Goal: Task Accomplishment & Management: Use online tool/utility

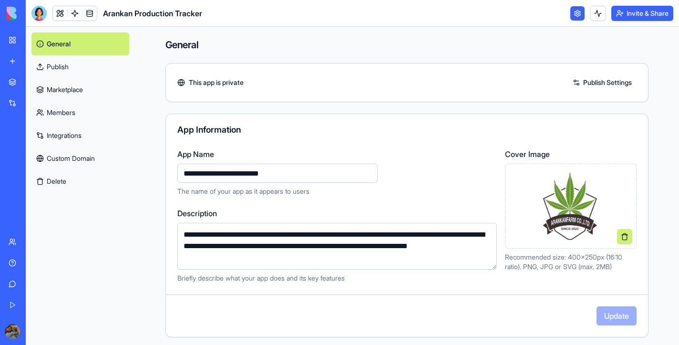
click at [35, 41] on div "My Workspace" at bounding box center [29, 40] width 12 height 10
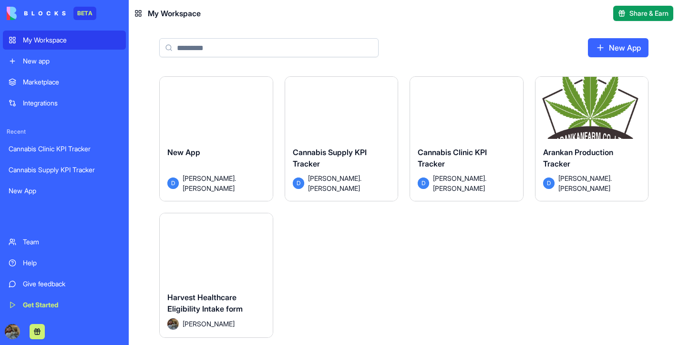
click at [581, 100] on div "Launch" at bounding box center [592, 112] width 113 height 71
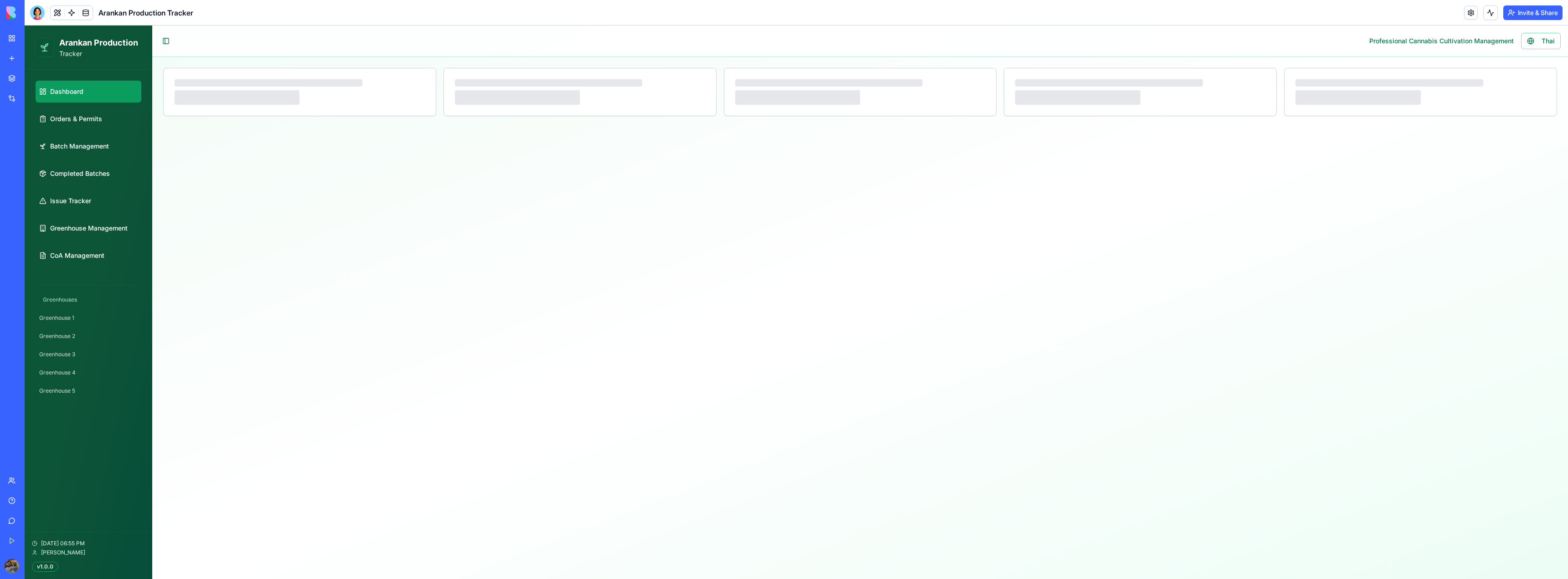
select select "**"
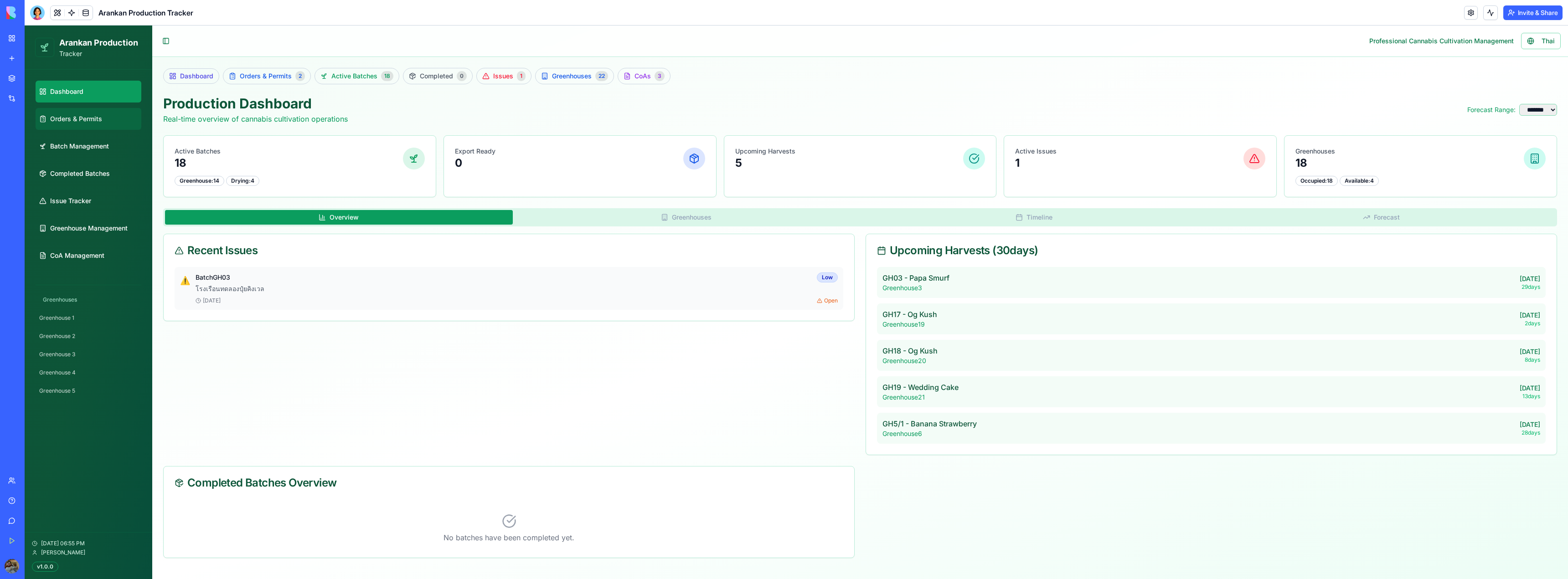
click at [101, 129] on link "Orders & Permits" at bounding box center [88, 118] width 106 height 22
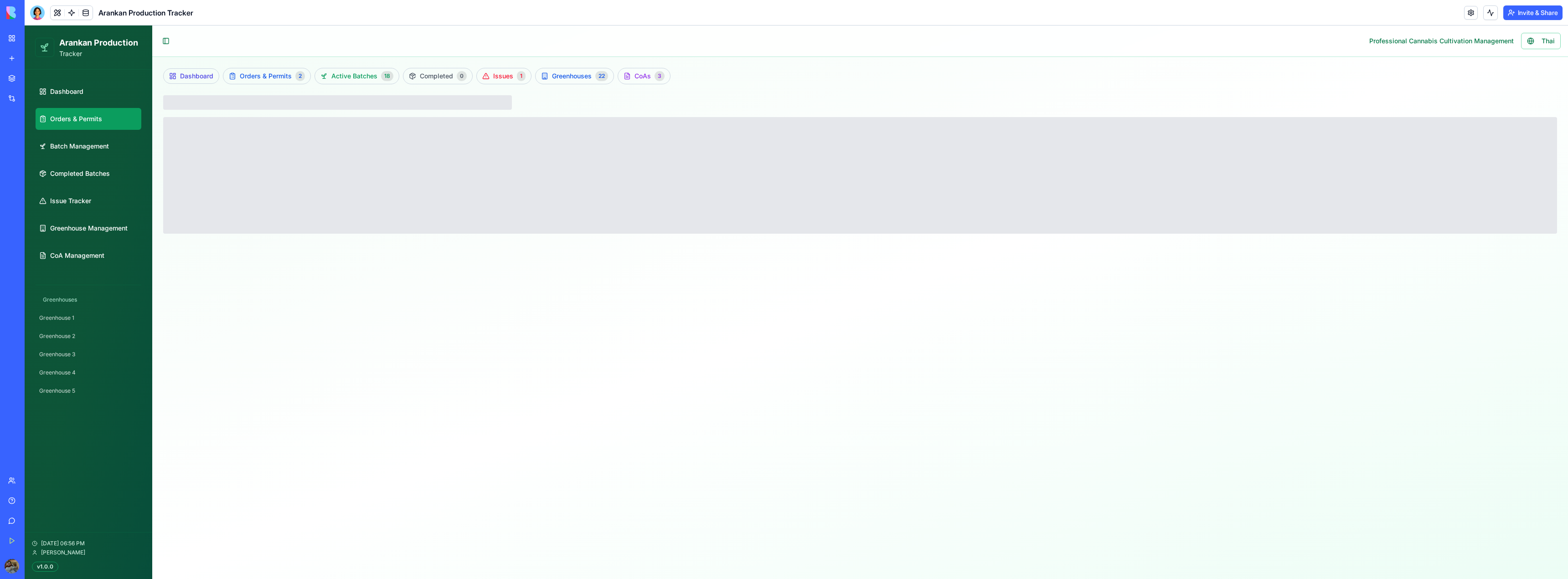
click at [107, 153] on link "Batch Management" at bounding box center [88, 146] width 106 height 22
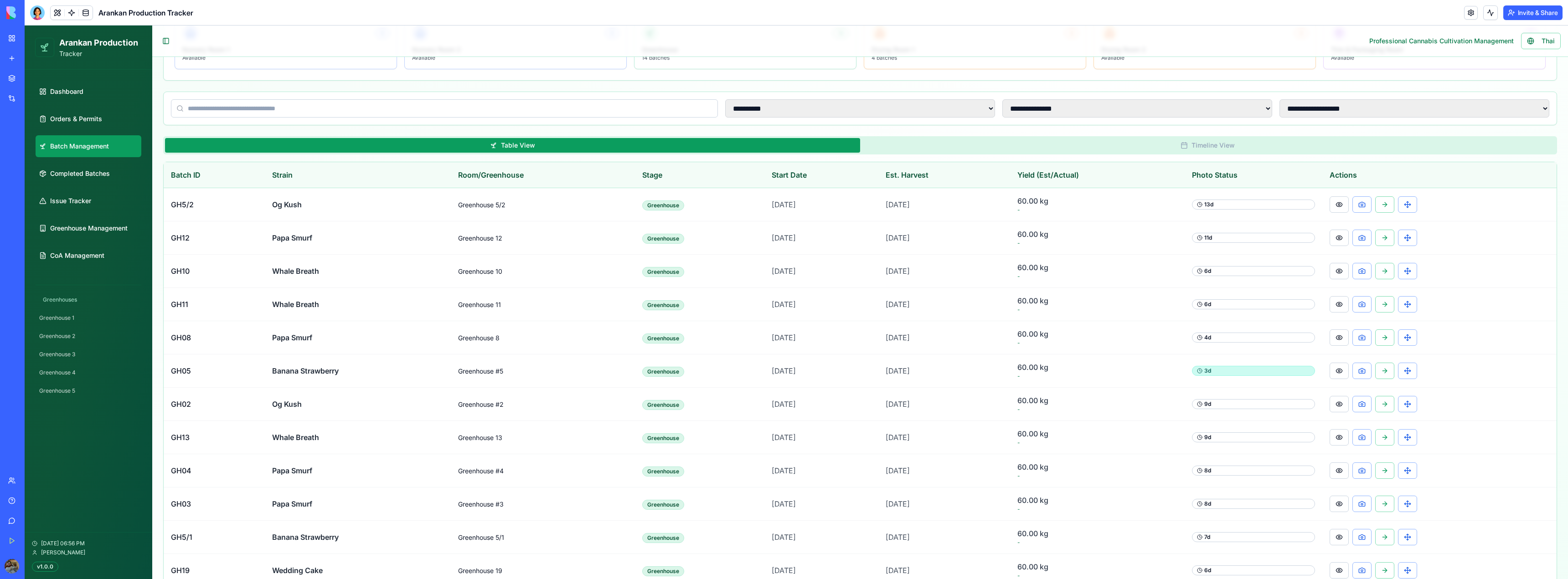
scroll to position [137, 0]
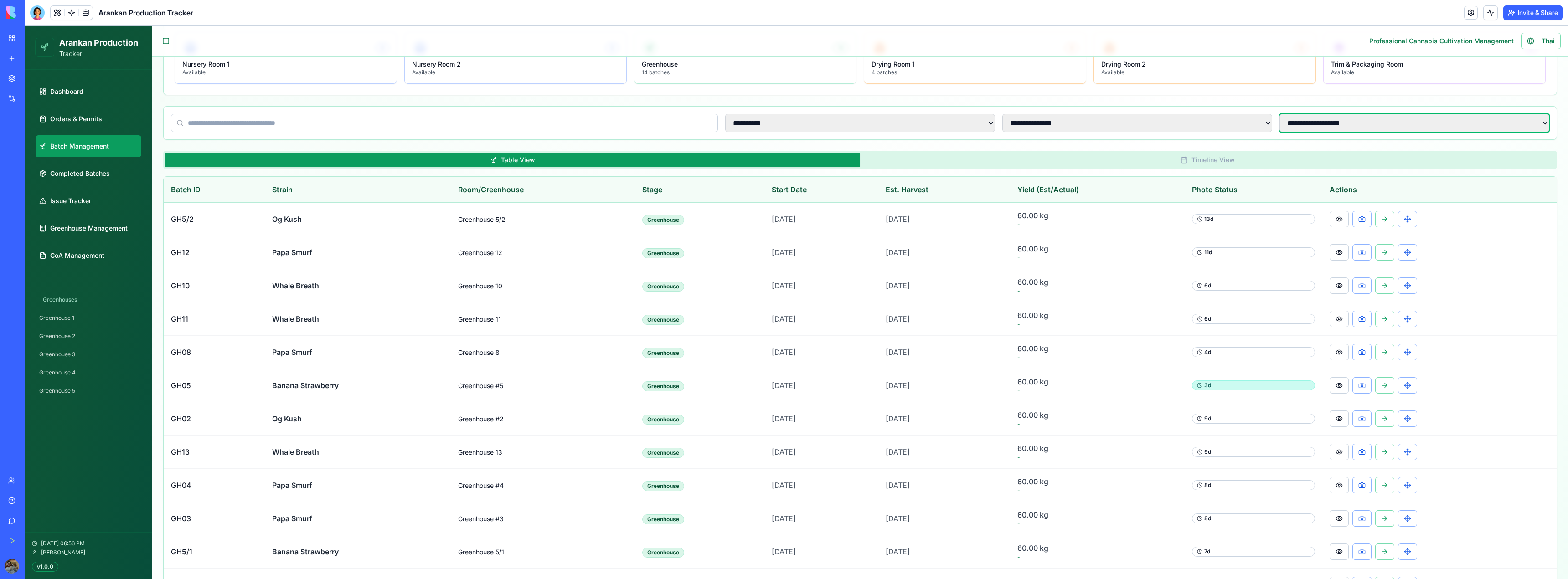
click at [650, 119] on select "**********" at bounding box center [1414, 122] width 269 height 18
select select "**********"
click at [650, 114] on select "**********" at bounding box center [1414, 122] width 269 height 18
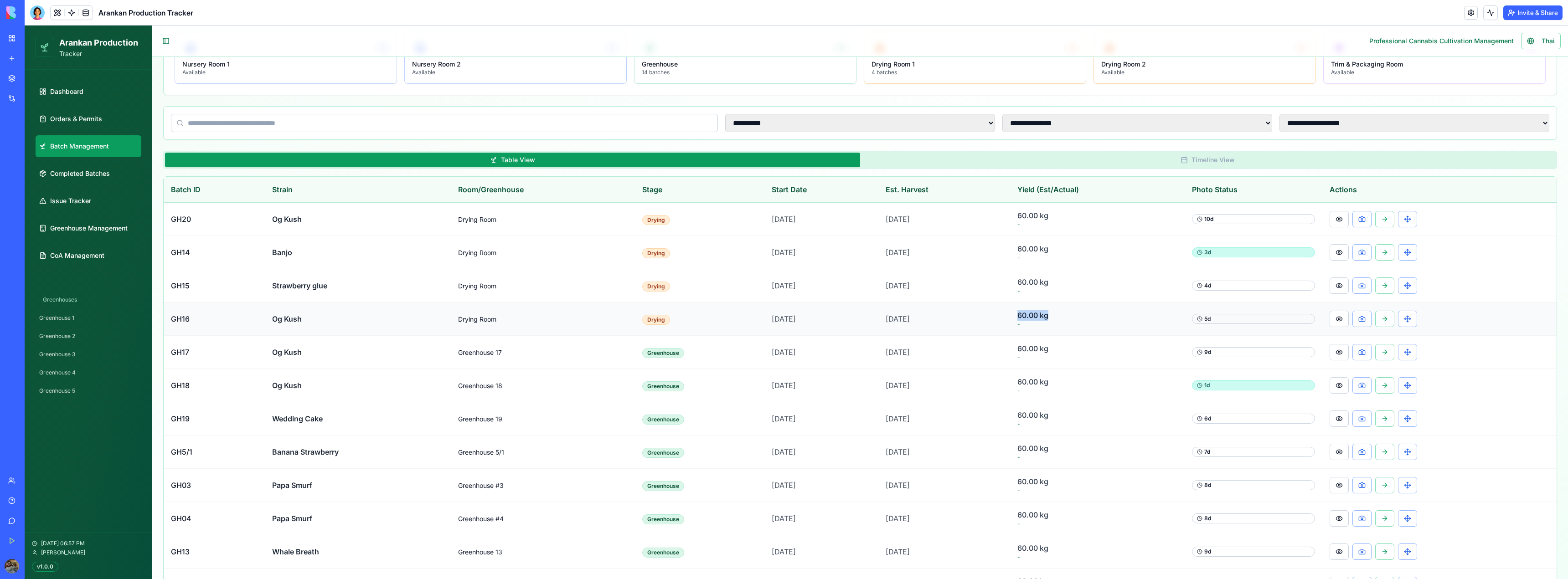
drag, startPoint x: 1067, startPoint y: 311, endPoint x: 1029, endPoint y: 312, distance: 38.0
click at [650, 312] on span "60.00 kg" at bounding box center [1097, 314] width 160 height 11
drag, startPoint x: 1031, startPoint y: 218, endPoint x: 1058, endPoint y: 214, distance: 27.3
click at [650, 214] on span "60.00 kg" at bounding box center [1097, 215] width 160 height 11
drag, startPoint x: 1027, startPoint y: 311, endPoint x: 1061, endPoint y: 316, distance: 34.4
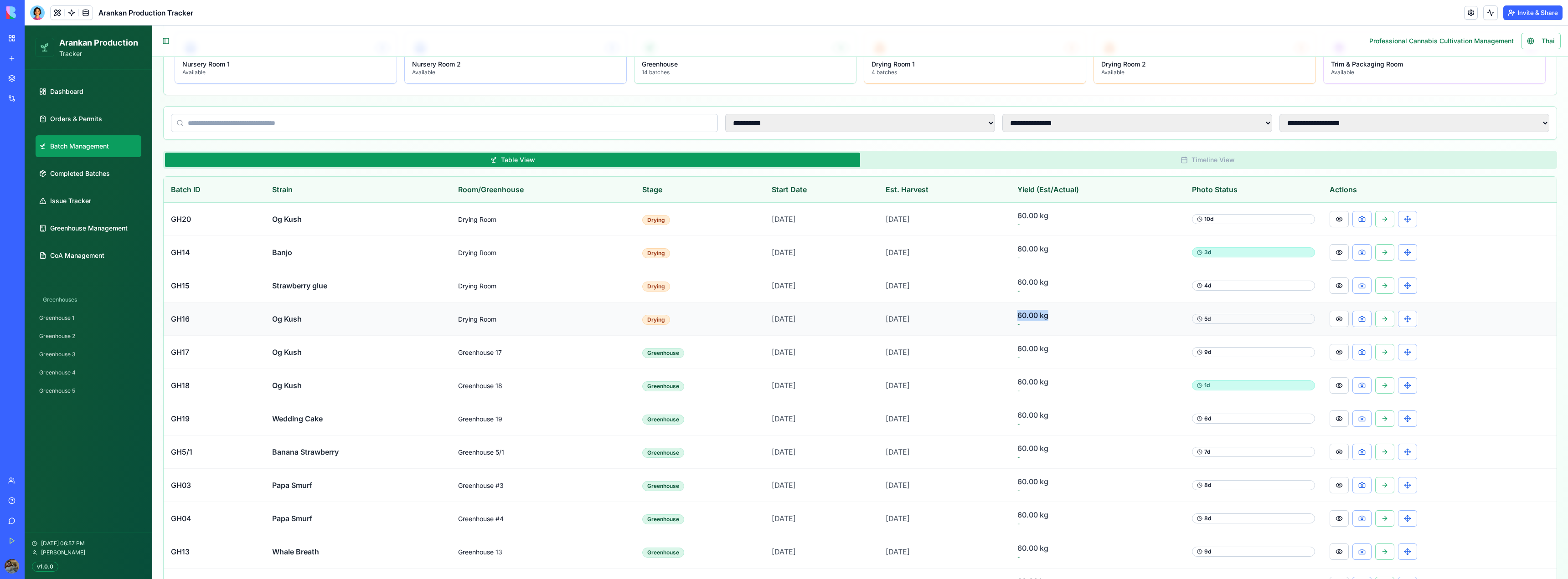
click at [650, 316] on td "60.00 kg -" at bounding box center [1097, 319] width 175 height 33
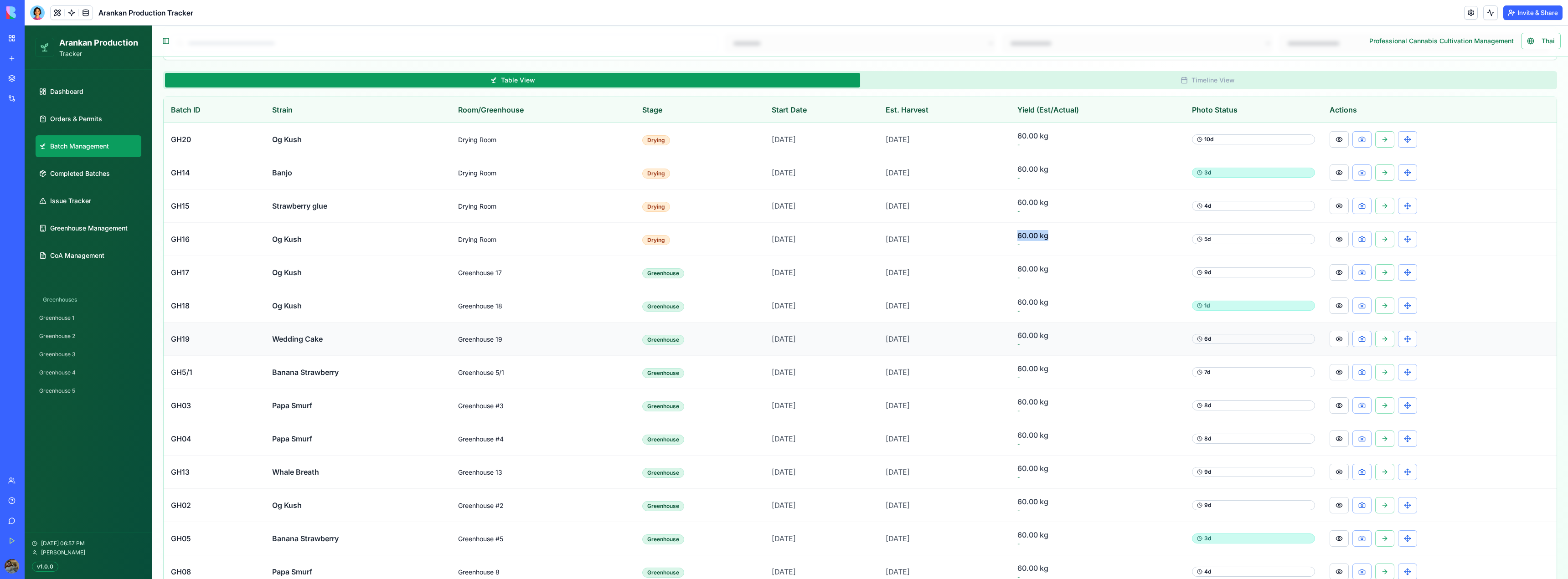
scroll to position [227, 0]
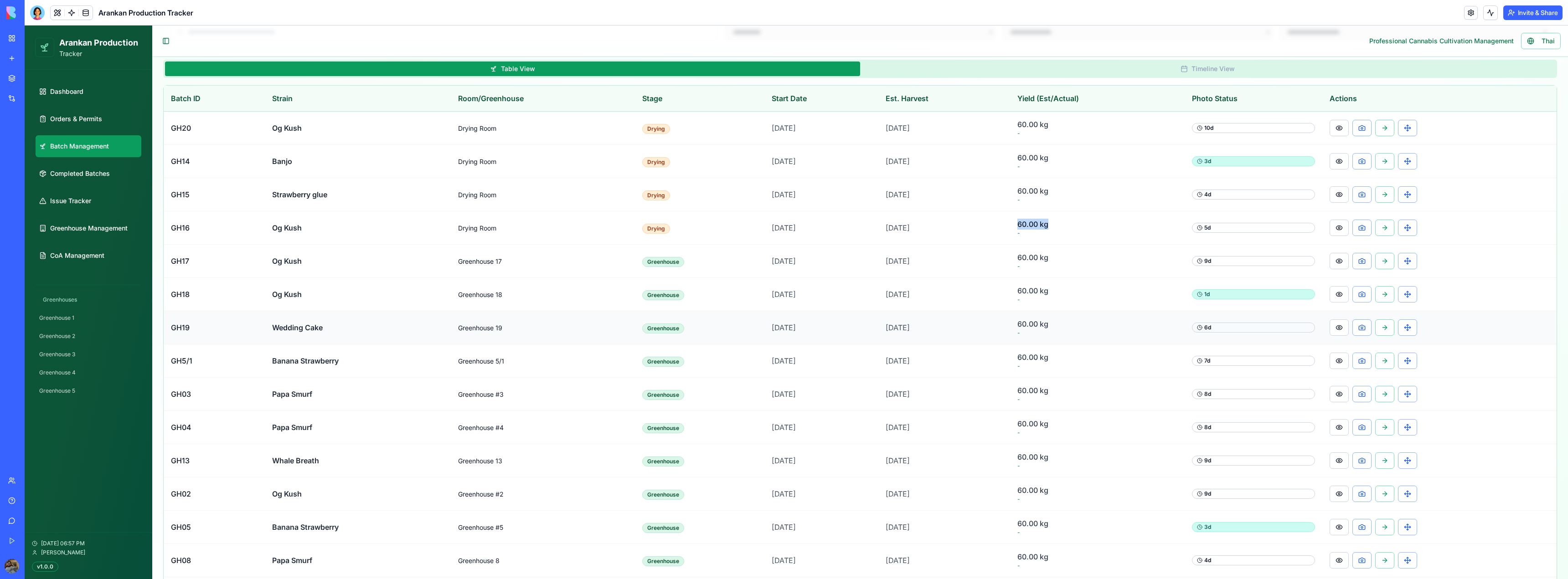
drag, startPoint x: 1013, startPoint y: 286, endPoint x: 1063, endPoint y: 320, distance: 60.5
click at [650, 320] on tbody "GH20 Og Kush Drying Room Drying [DATE] [DATE] 60.00 kg - 10 d GH14 Banjo Drying…" at bounding box center [860, 411] width 1393 height 599
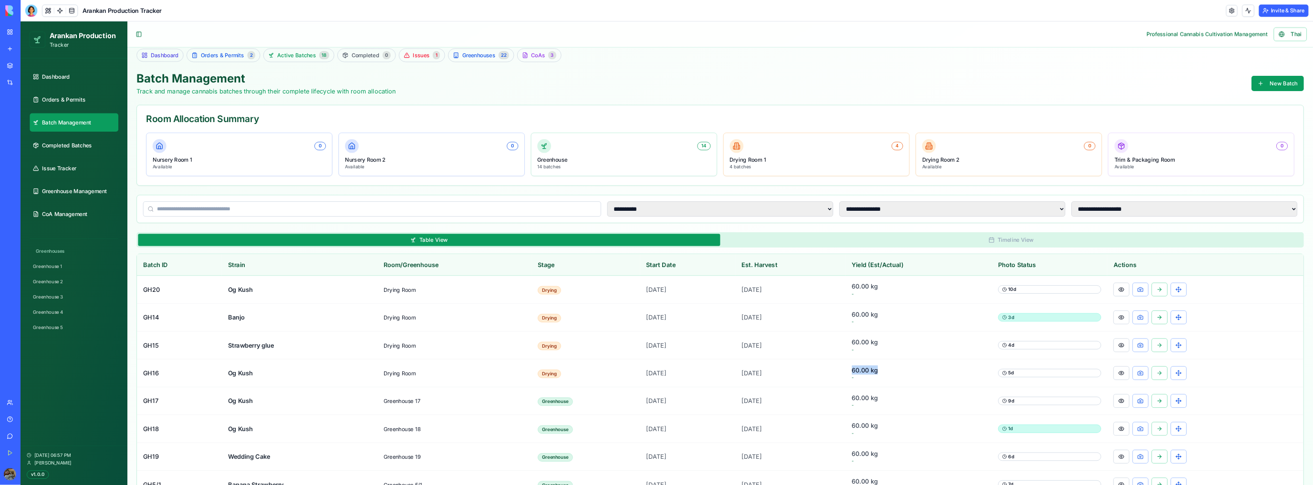
scroll to position [0, 0]
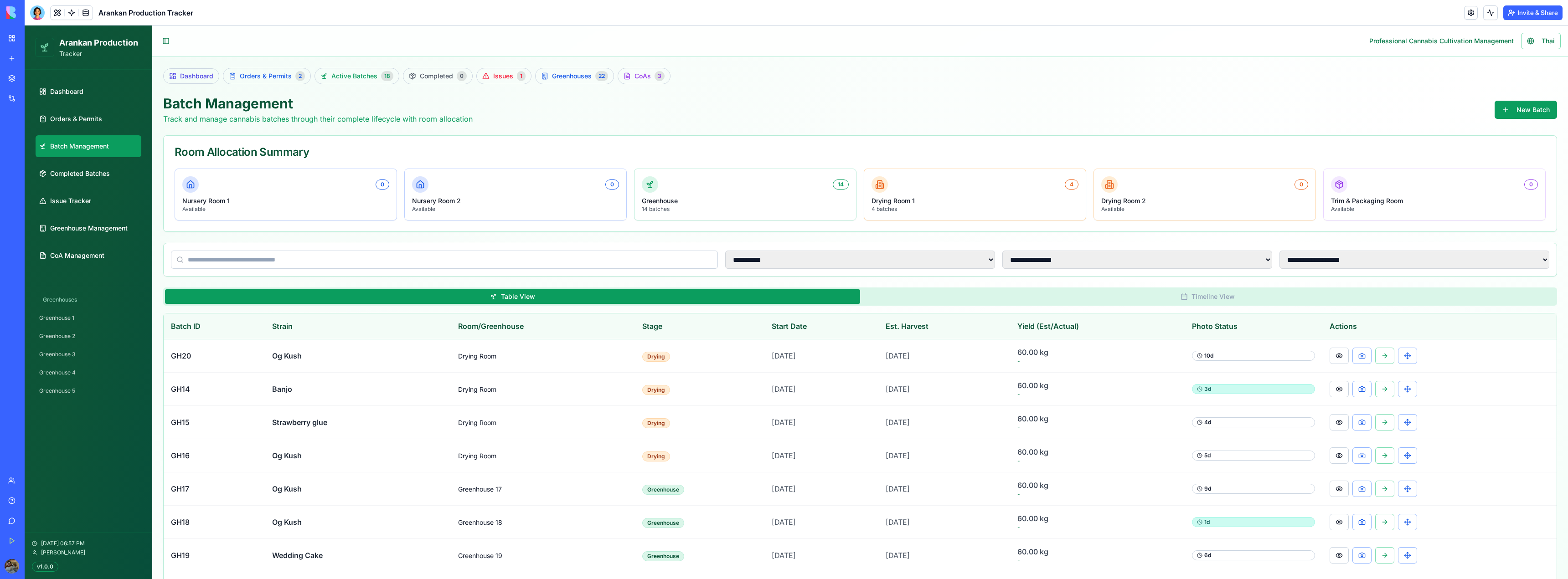
click at [222, 257] on input at bounding box center [444, 259] width 547 height 18
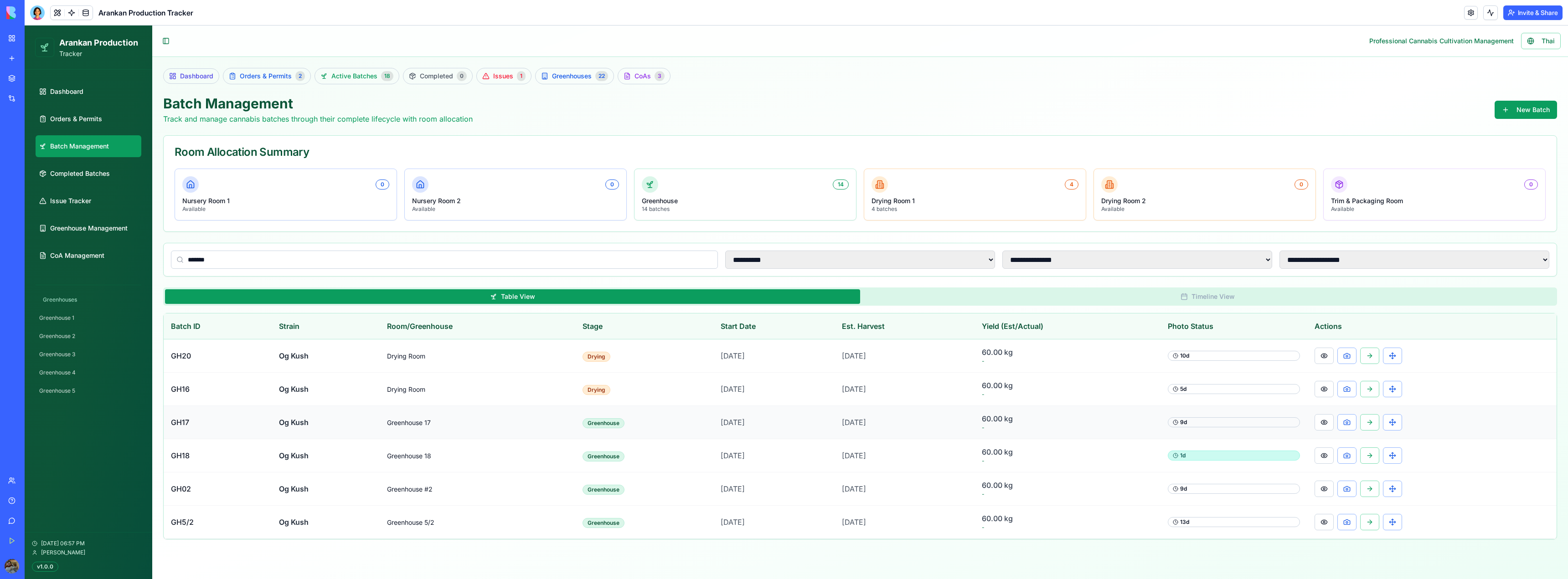
click at [493, 330] on td "Greenhouse 17" at bounding box center [477, 422] width 196 height 33
drag, startPoint x: 995, startPoint y: 485, endPoint x: 1035, endPoint y: 489, distance: 40.2
click at [650, 330] on td "60.00 kg -" at bounding box center [1067, 489] width 186 height 33
drag, startPoint x: 846, startPoint y: 354, endPoint x: 899, endPoint y: 355, distance: 53.0
click at [650, 330] on tr "GH20 Og Kush Drying Room Drying [DATE] [DATE] 60.00 kg - 10 d" at bounding box center [860, 355] width 1393 height 33
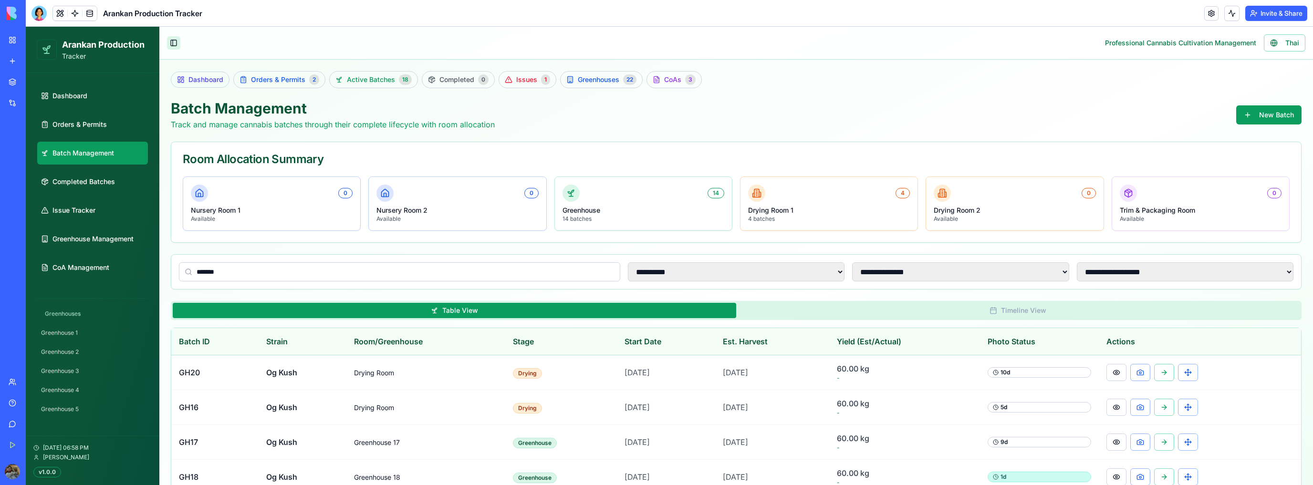
click at [175, 43] on button "Toggle Sidebar" at bounding box center [173, 42] width 13 height 13
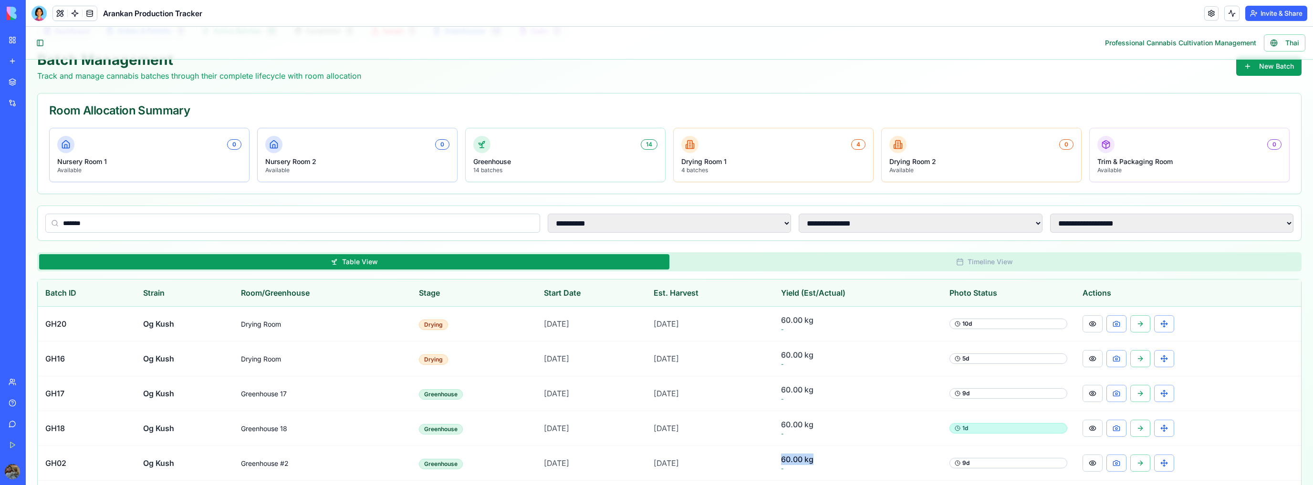
scroll to position [38, 0]
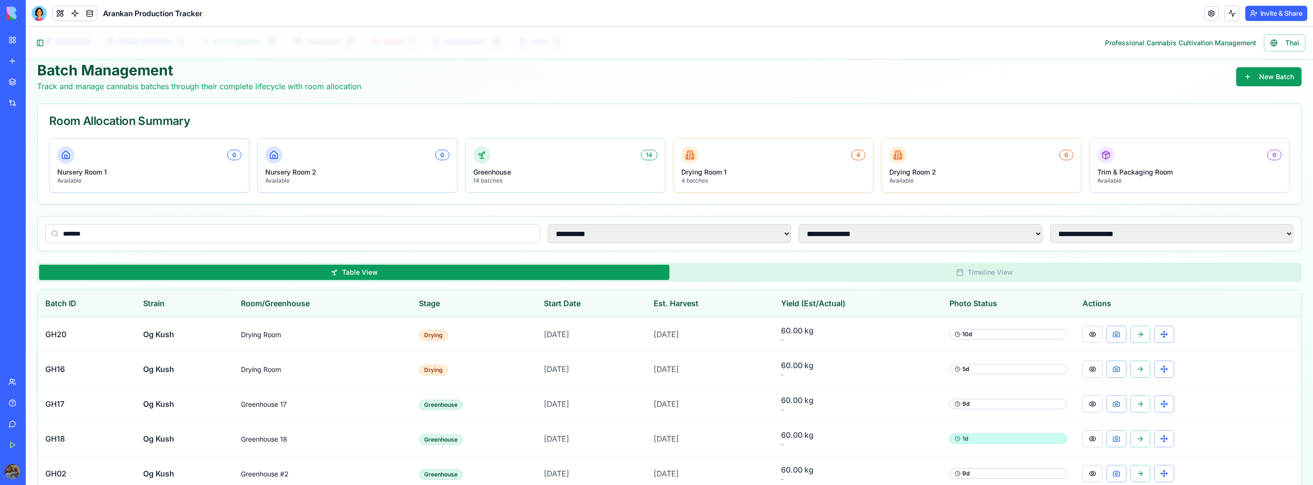
click at [327, 232] on input "*******" at bounding box center [292, 233] width 495 height 19
type input "*"
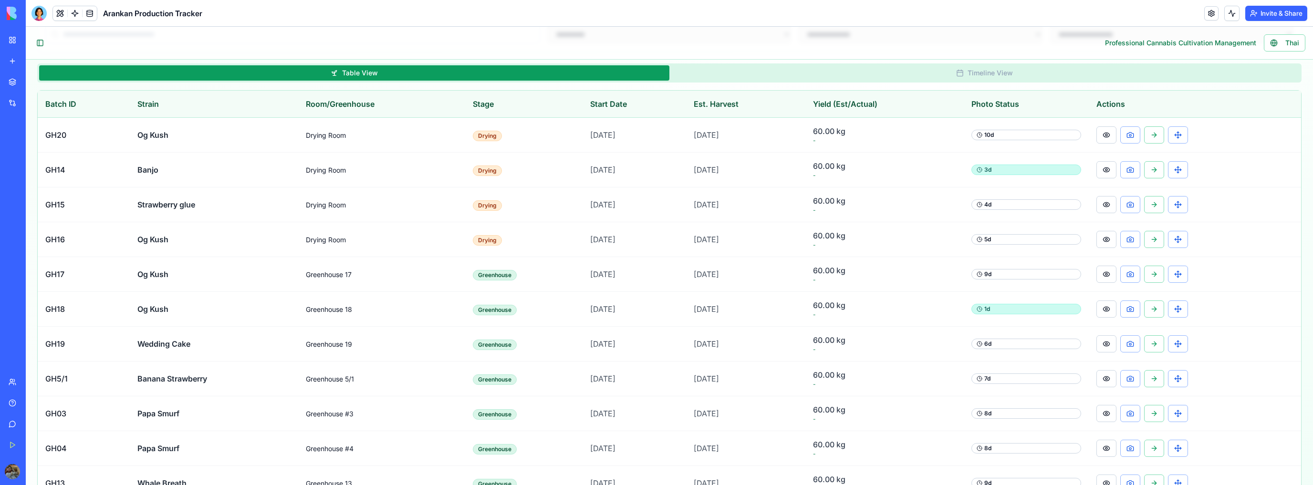
scroll to position [250, 0]
